Goal: Information Seeking & Learning: Find specific fact

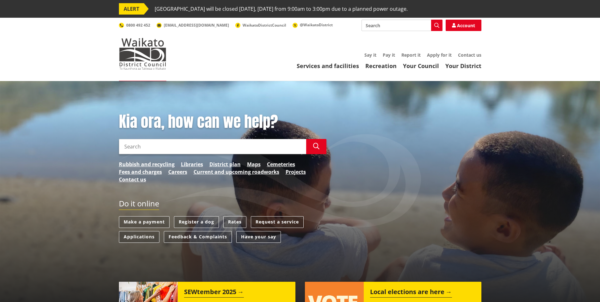
click at [190, 148] on input "Search" at bounding box center [212, 146] width 187 height 15
type input "public places"
click at [316, 140] on button "Search" at bounding box center [316, 146] width 20 height 15
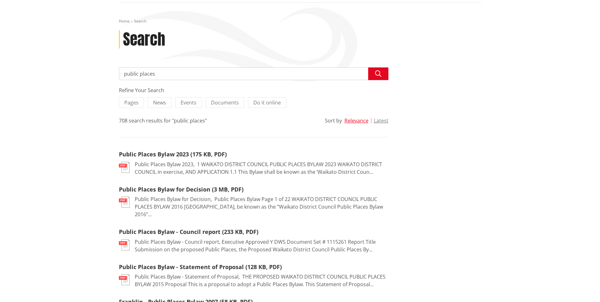
scroll to position [63, 0]
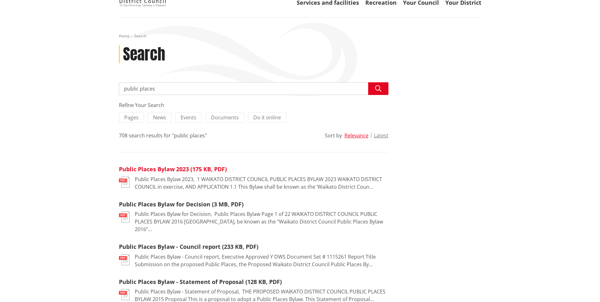
click at [176, 166] on link "Public Places Bylaw 2023 (175 KB, PDF)" at bounding box center [173, 169] width 108 height 8
